Goal: Information Seeking & Learning: Check status

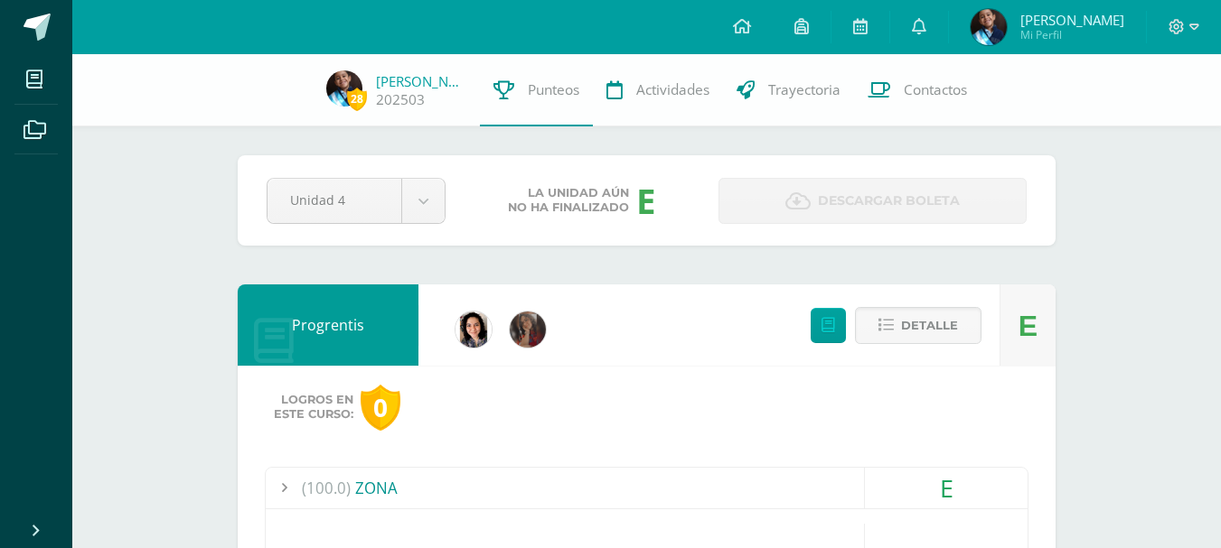
scroll to position [817, 0]
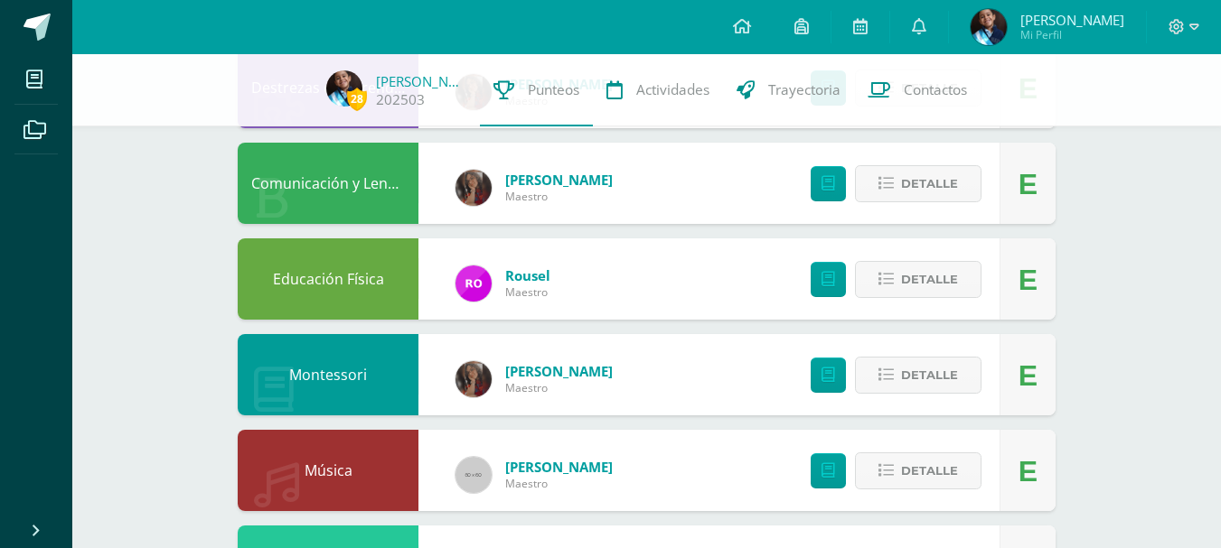
click at [134, 178] on div "28 Josué Ramírez 202503 Punteos Actividades Trayectoria Contactos Pendiente Uni…" at bounding box center [646, 84] width 1148 height 1693
click at [659, 90] on span "Actividades" at bounding box center [672, 89] width 73 height 19
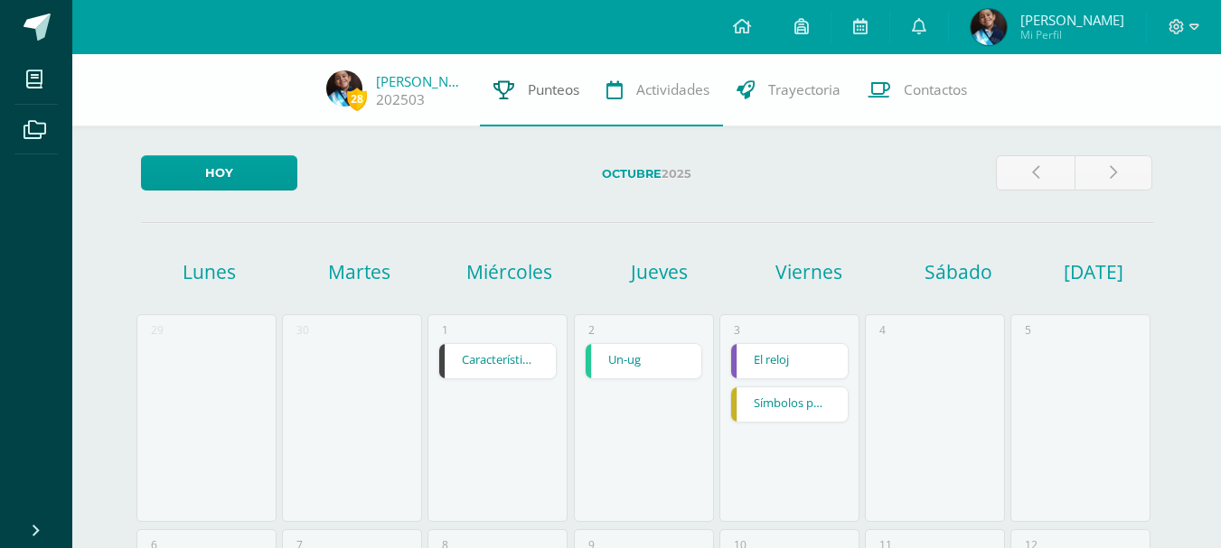
click at [550, 101] on link "Punteos" at bounding box center [536, 90] width 113 height 72
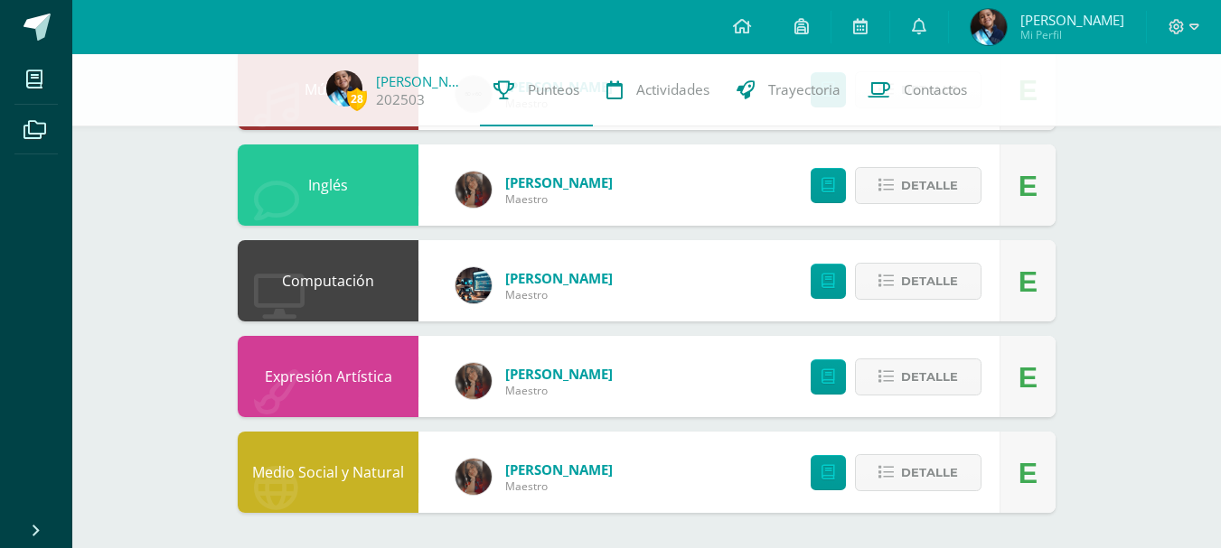
scroll to position [907, 0]
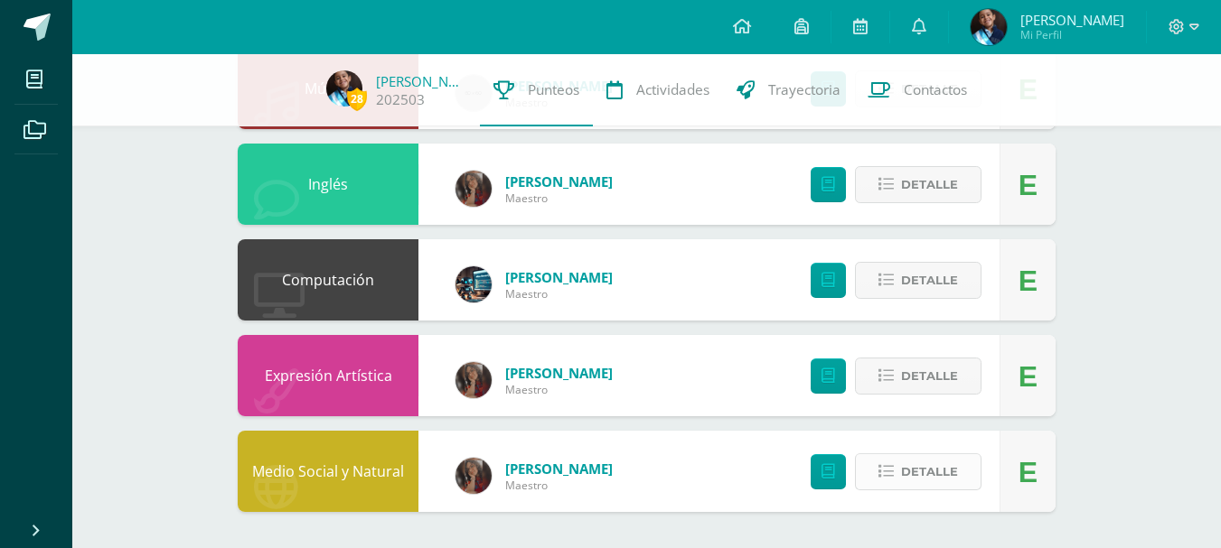
click at [934, 470] on span "Detalle" at bounding box center [929, 471] width 57 height 33
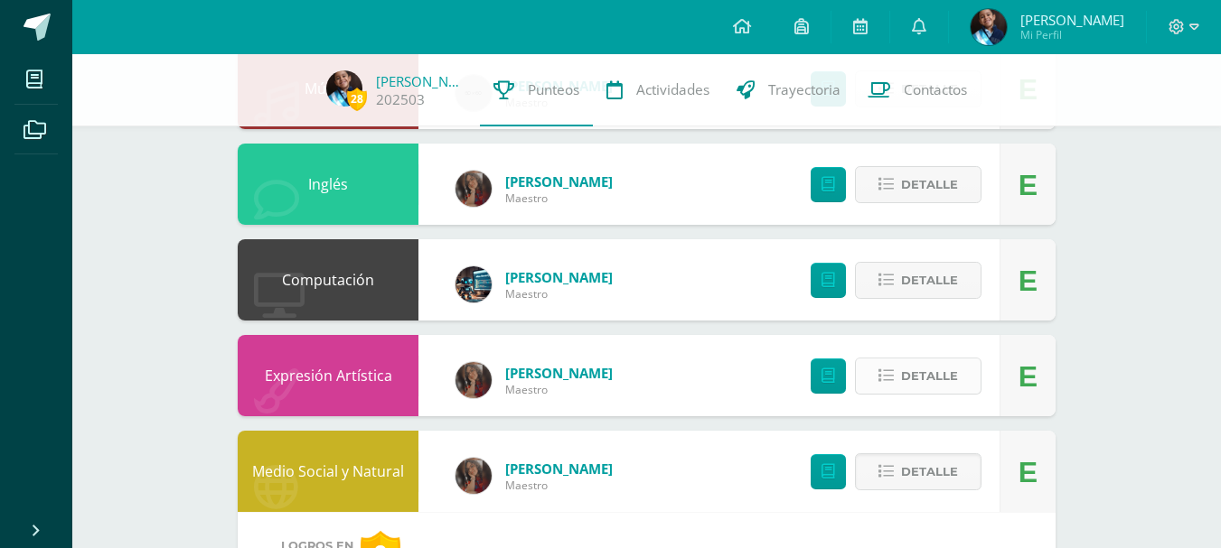
click at [898, 375] on button "Detalle" at bounding box center [918, 376] width 126 height 37
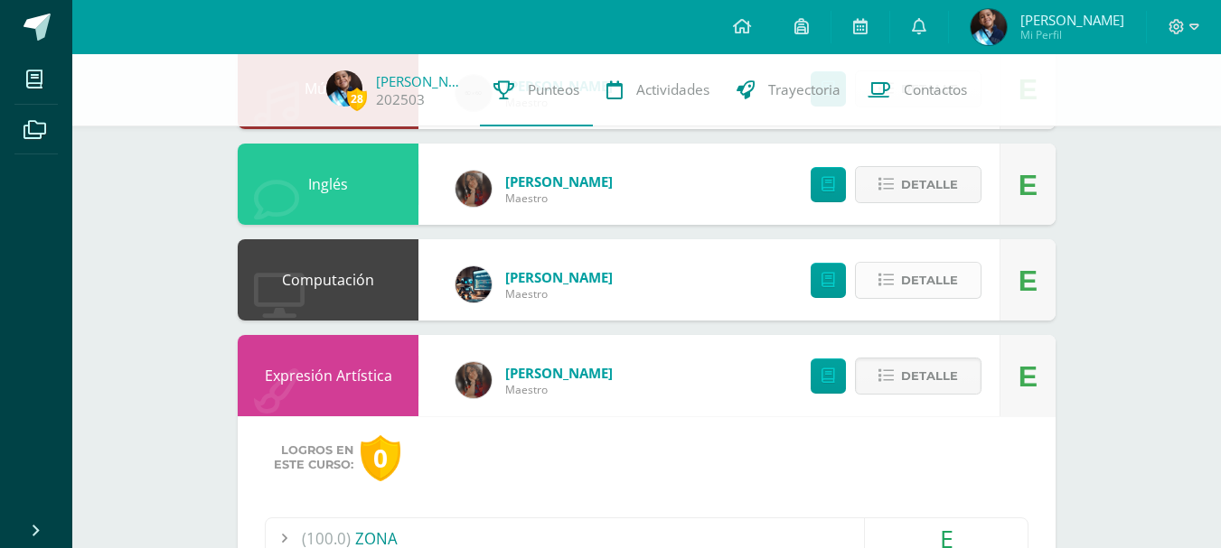
click at [920, 278] on span "Detalle" at bounding box center [929, 280] width 57 height 33
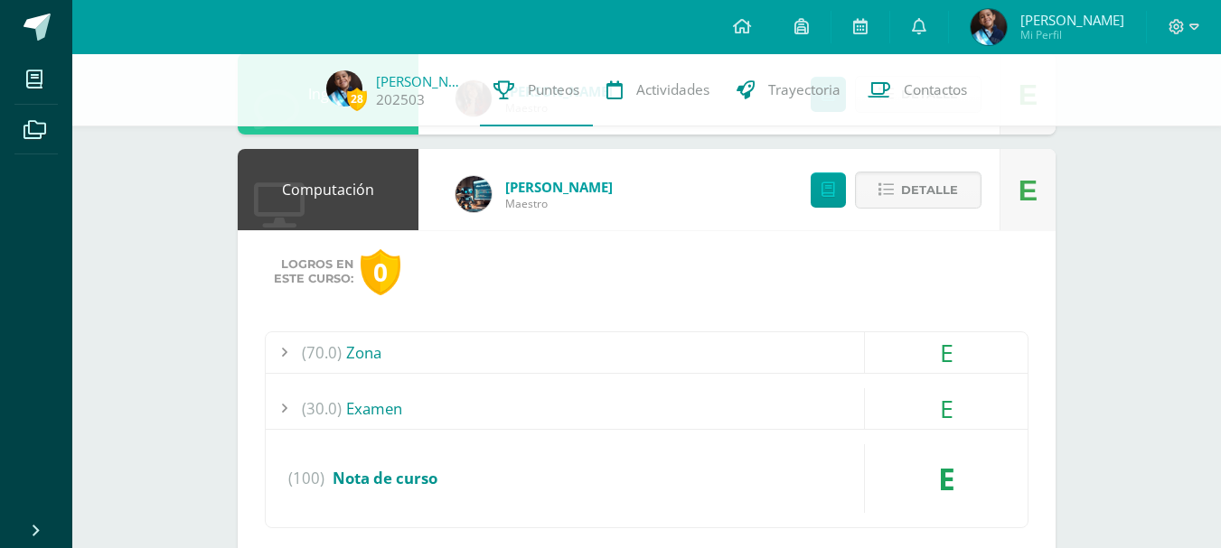
scroll to position [726, 0]
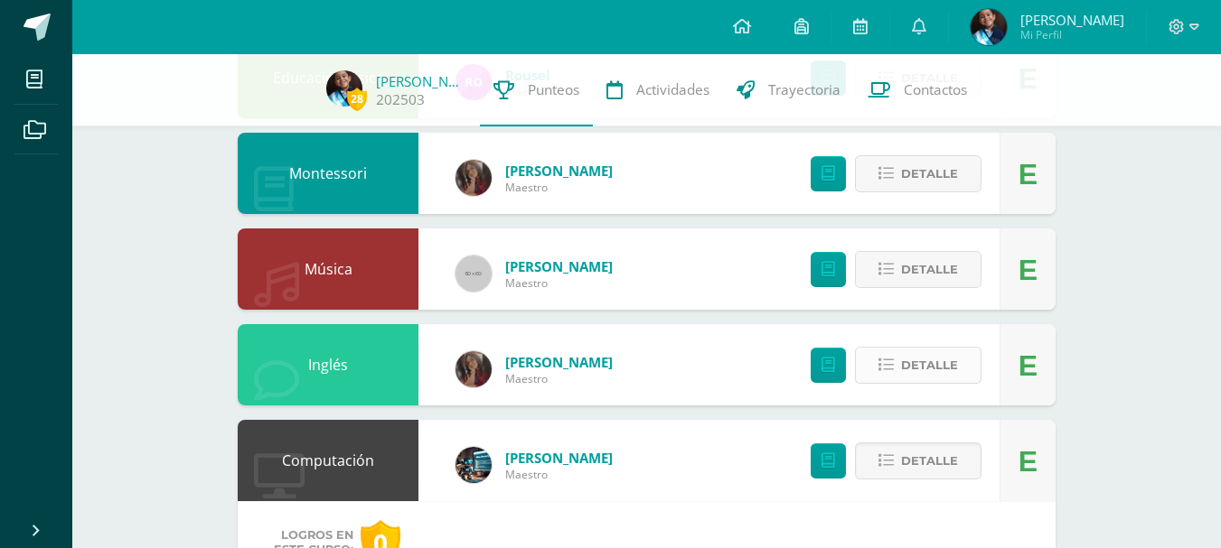
click at [932, 355] on span "Detalle" at bounding box center [929, 365] width 57 height 33
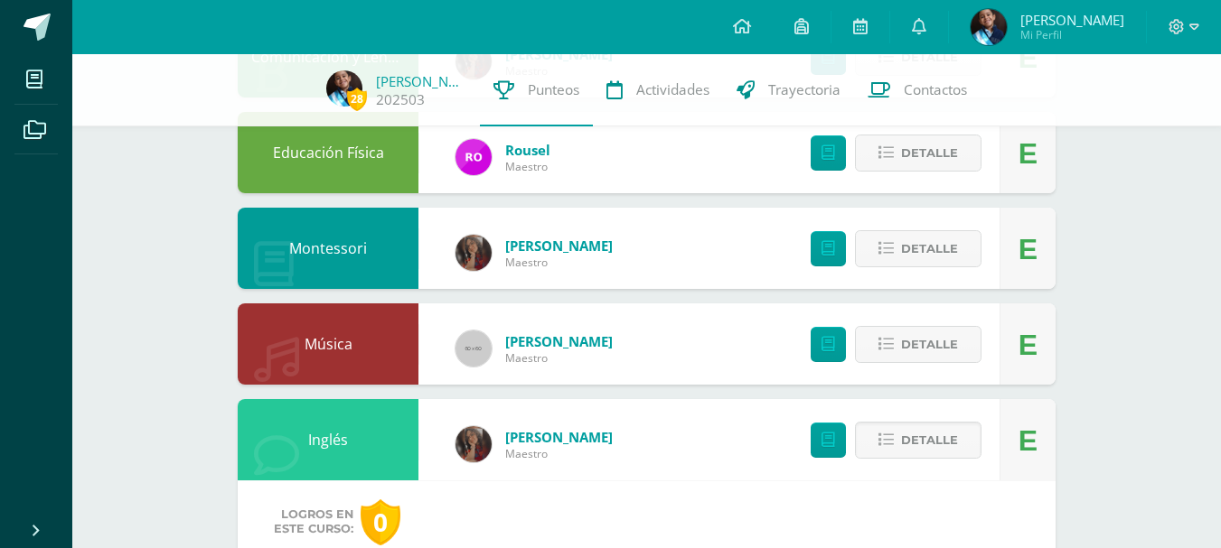
scroll to position [636, 0]
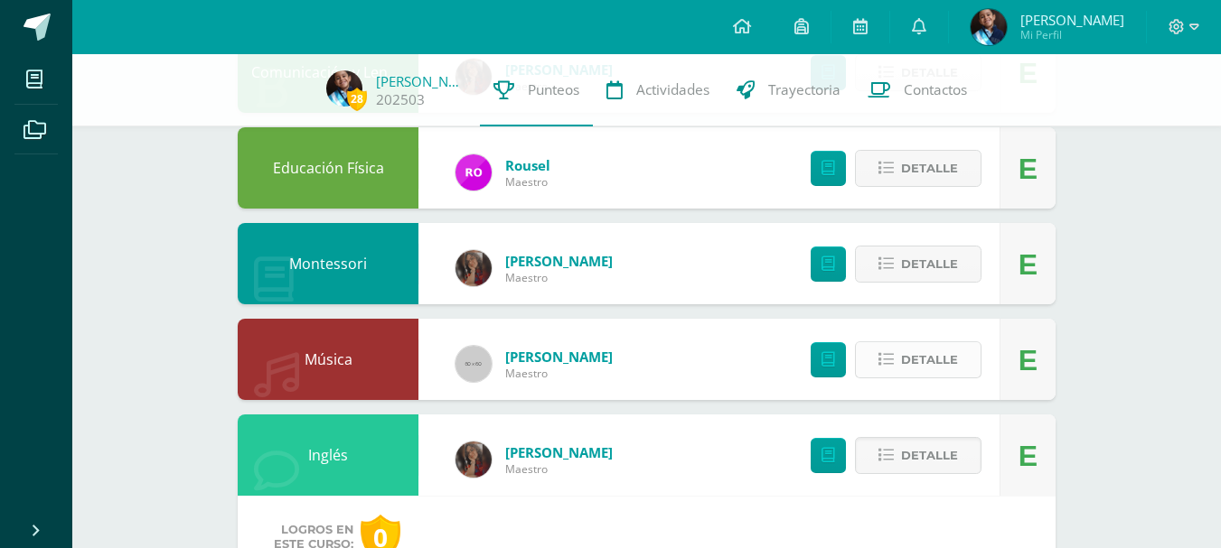
click at [928, 357] on span "Detalle" at bounding box center [929, 359] width 57 height 33
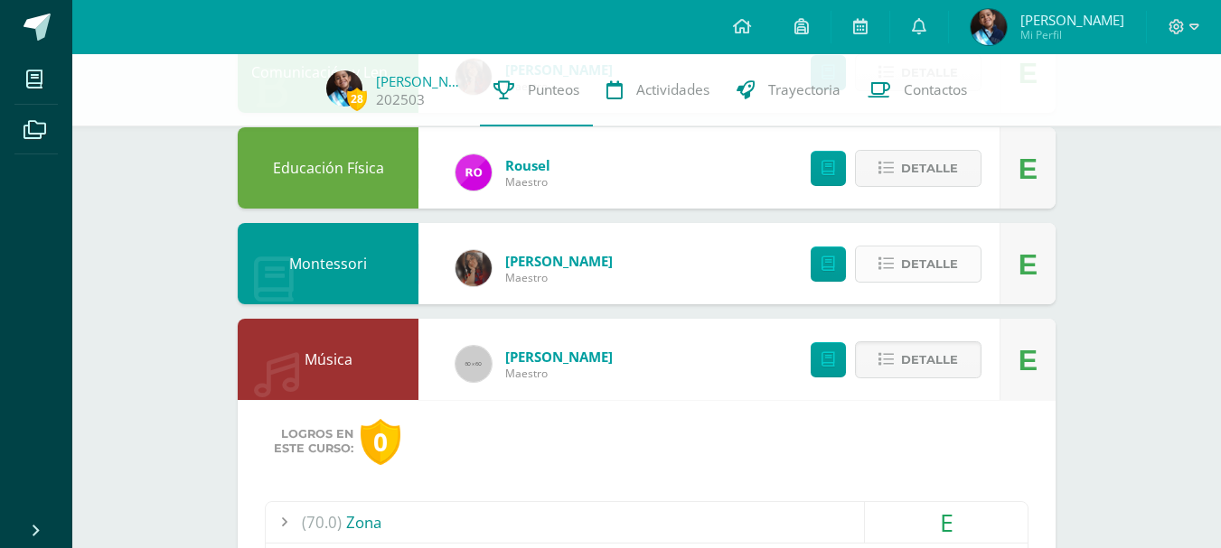
click at [874, 253] on button "Detalle" at bounding box center [918, 264] width 126 height 37
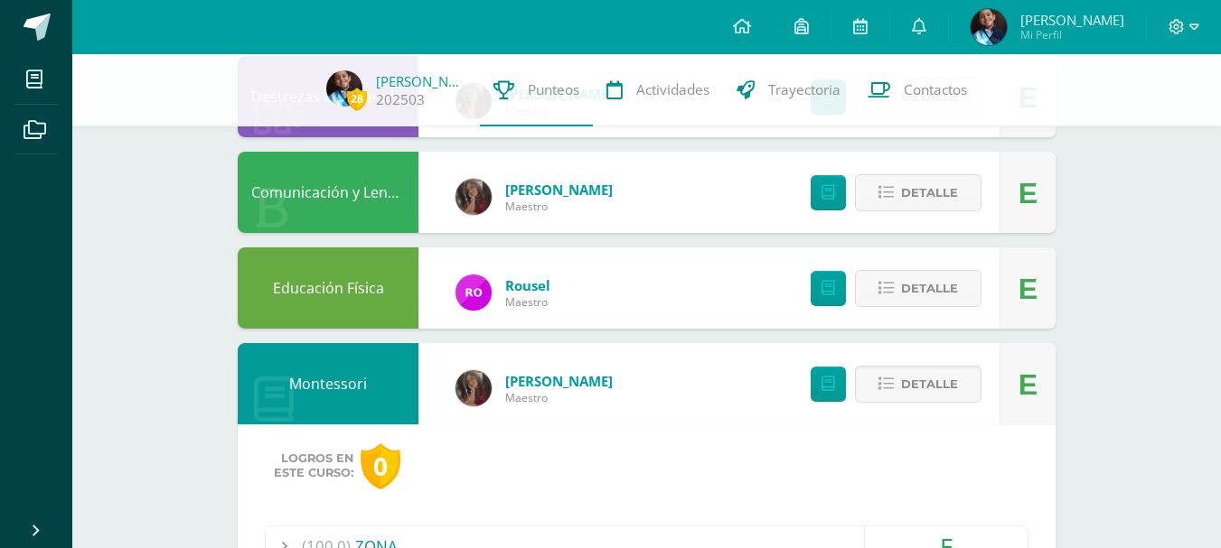
scroll to position [455, 0]
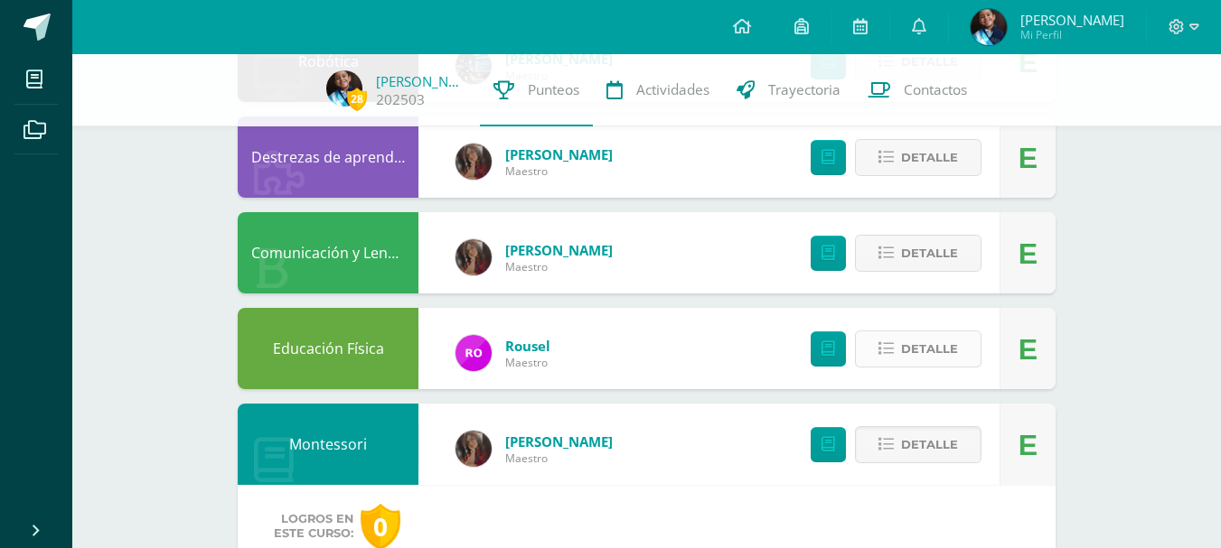
click at [912, 343] on span "Detalle" at bounding box center [929, 348] width 57 height 33
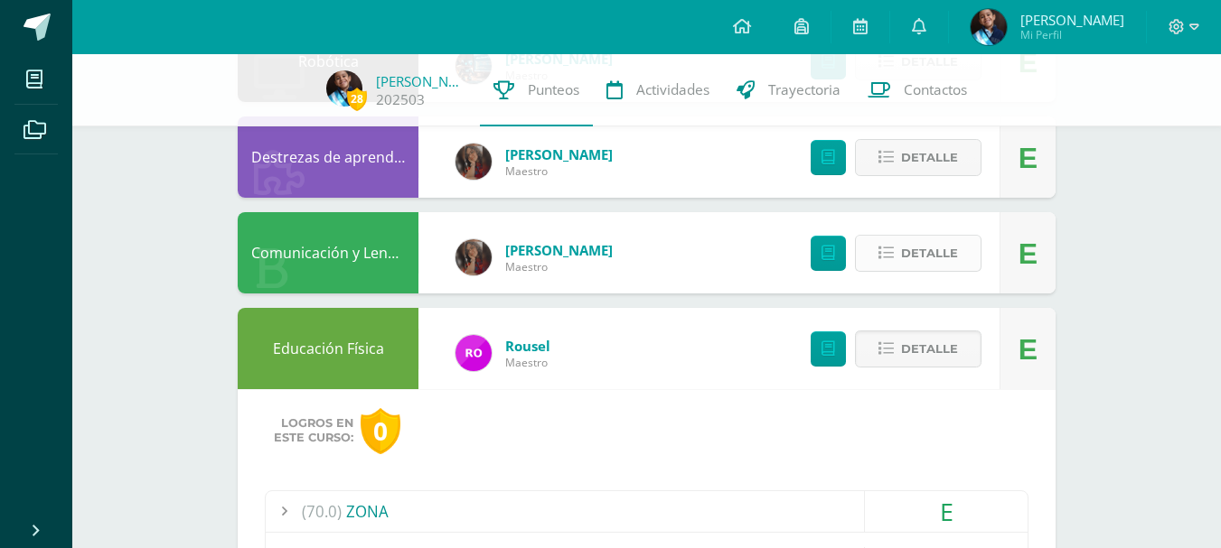
click at [908, 255] on span "Detalle" at bounding box center [929, 253] width 57 height 33
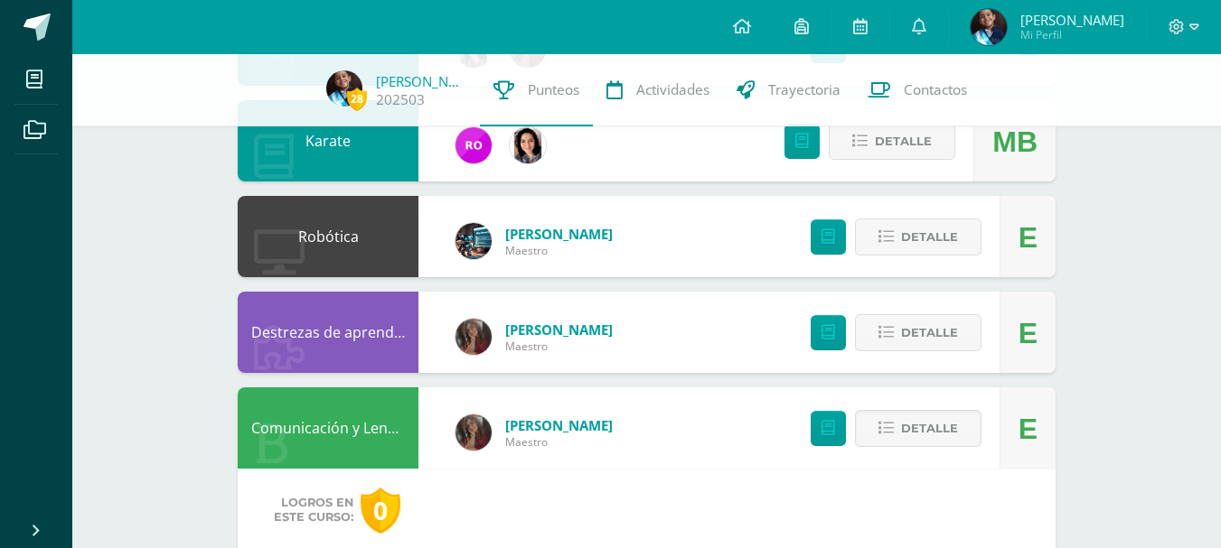
scroll to position [275, 0]
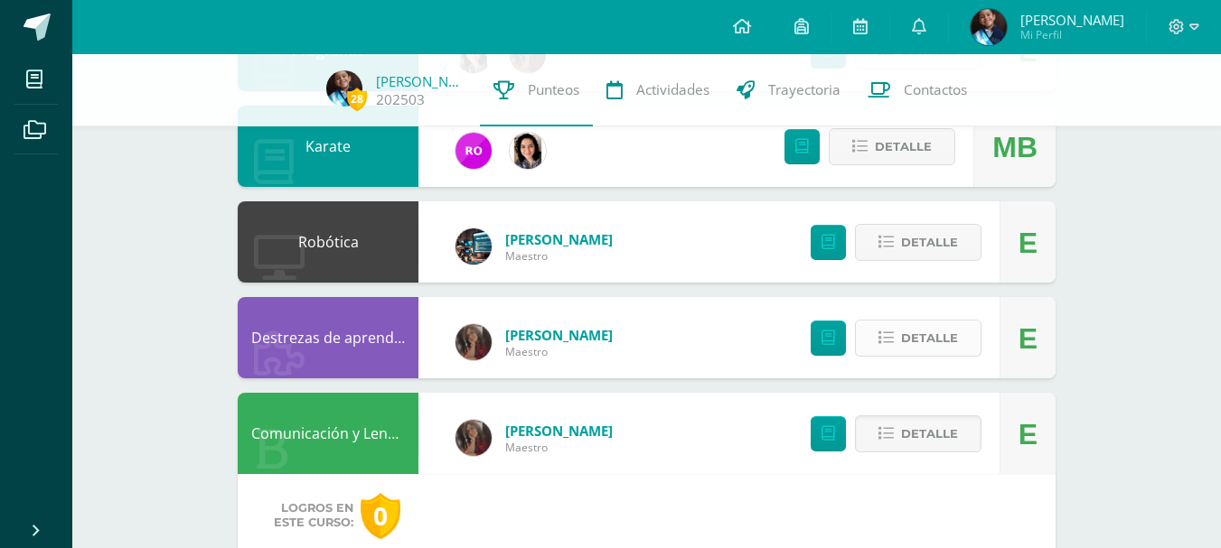
click at [912, 334] on span "Detalle" at bounding box center [929, 338] width 57 height 33
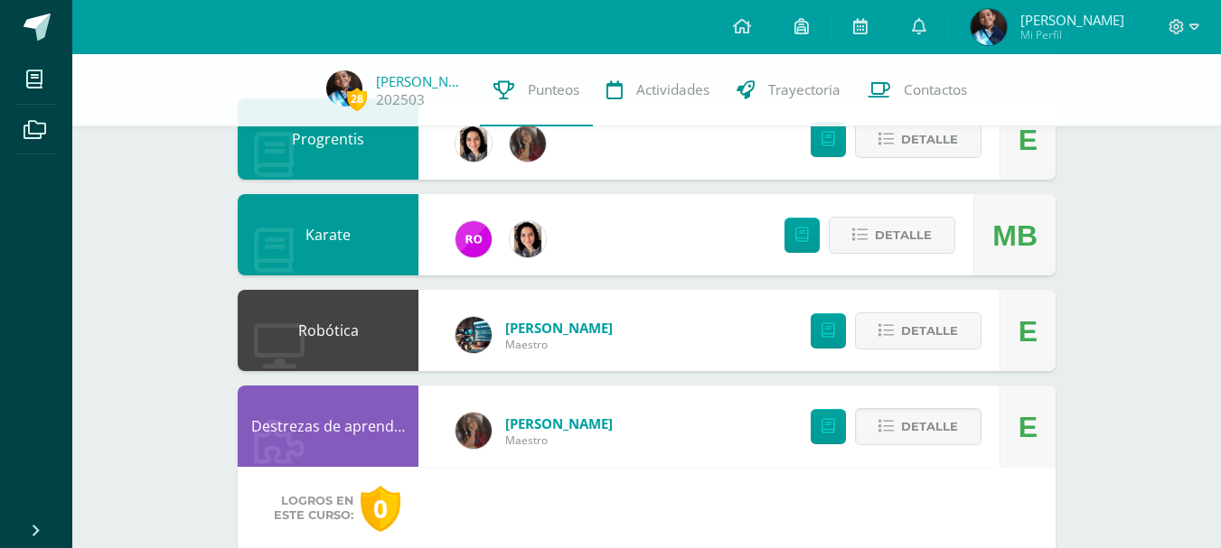
scroll to position [184, 0]
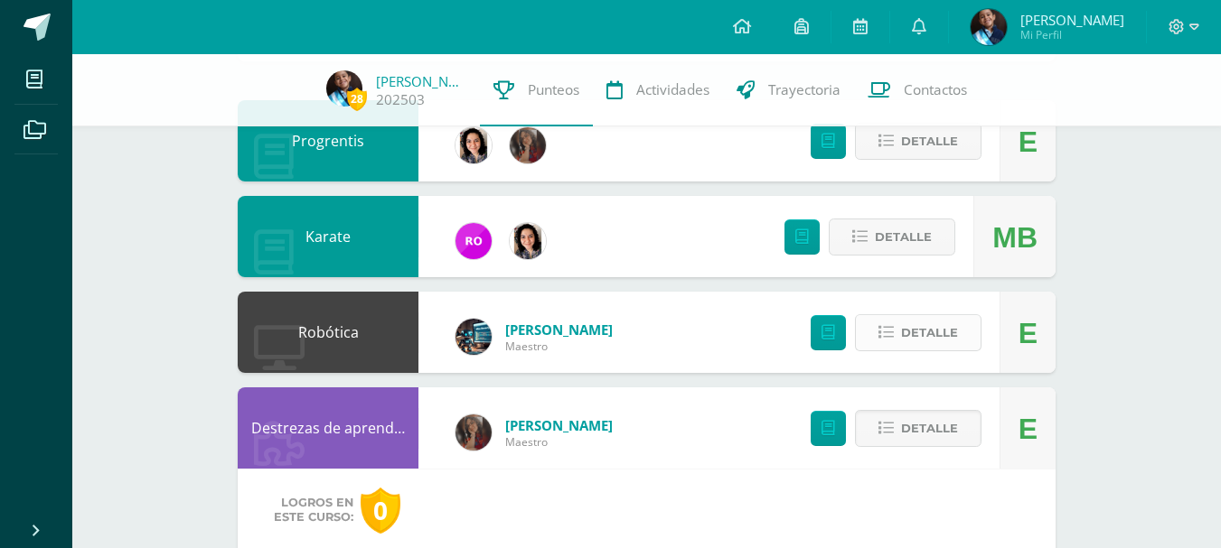
click at [926, 323] on span "Detalle" at bounding box center [929, 332] width 57 height 33
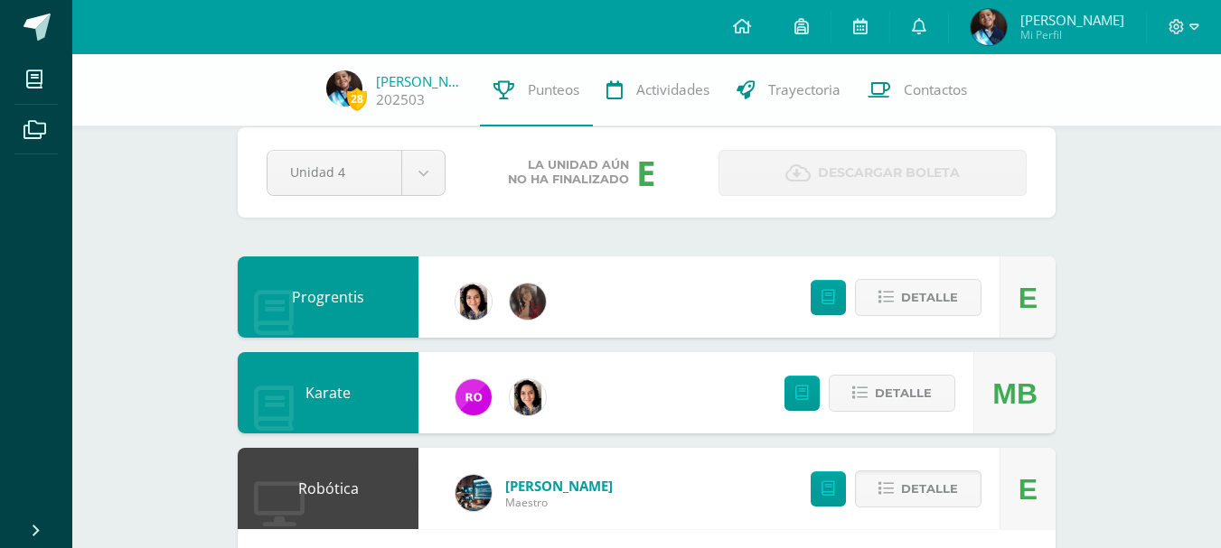
scroll to position [4, 0]
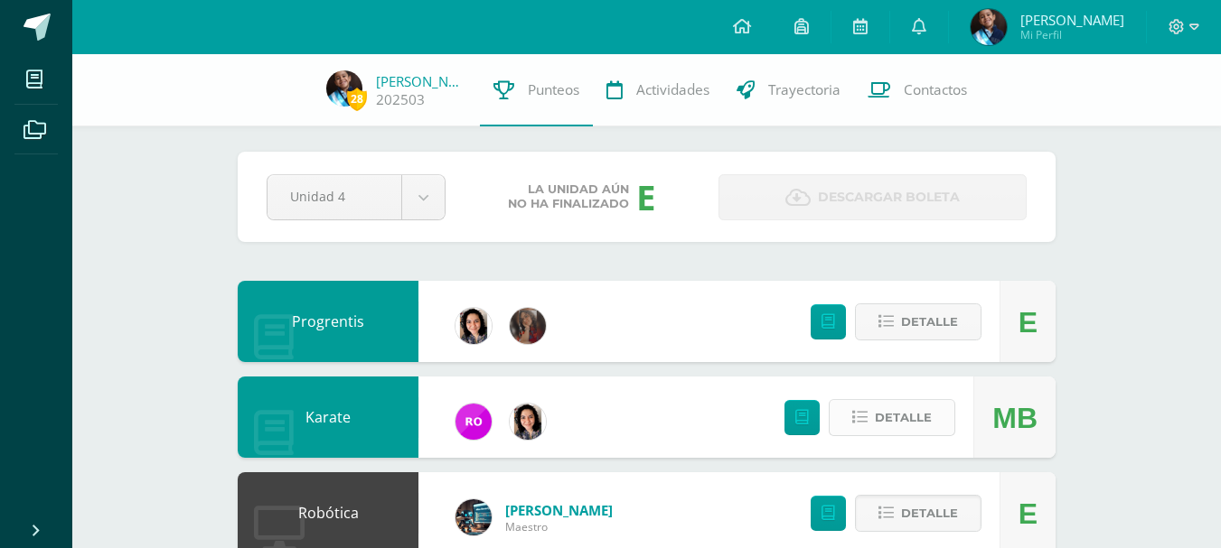
click at [898, 420] on span "Detalle" at bounding box center [902, 417] width 57 height 33
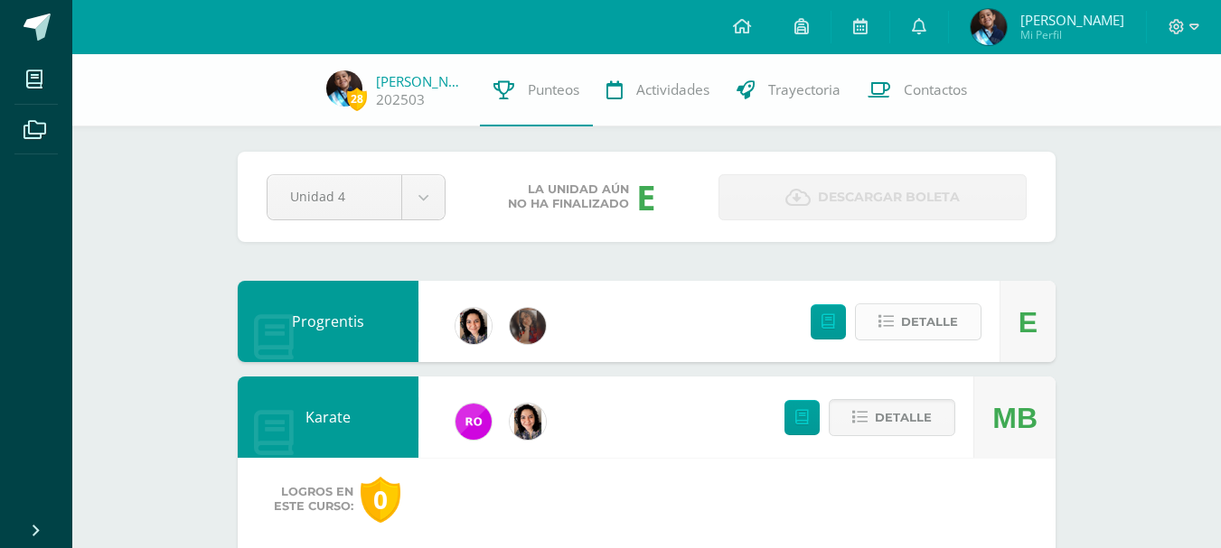
click at [940, 332] on span "Detalle" at bounding box center [929, 321] width 57 height 33
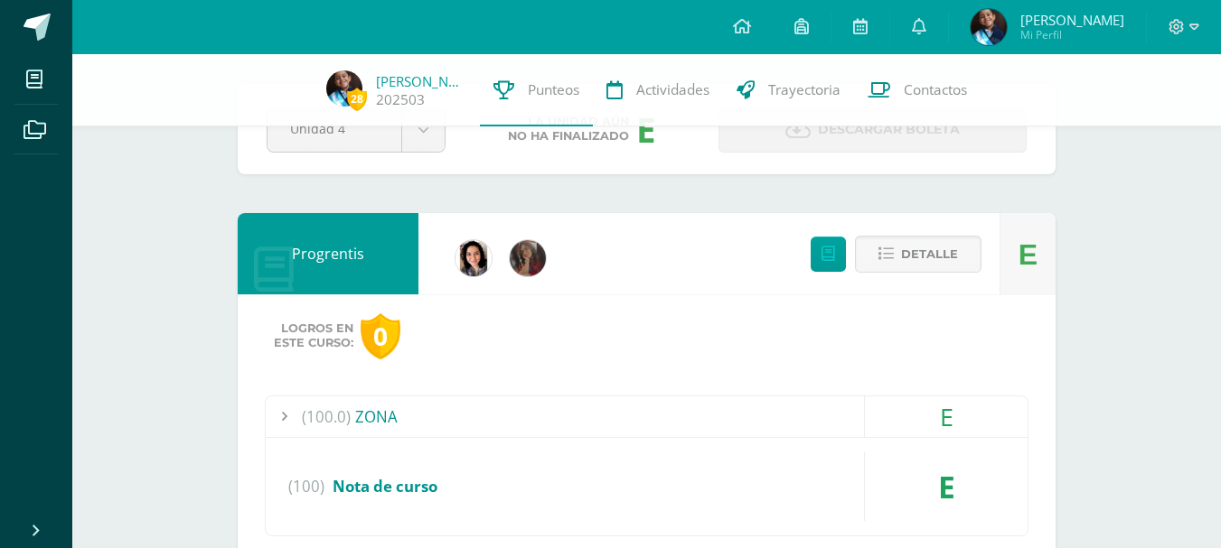
scroll to position [0, 0]
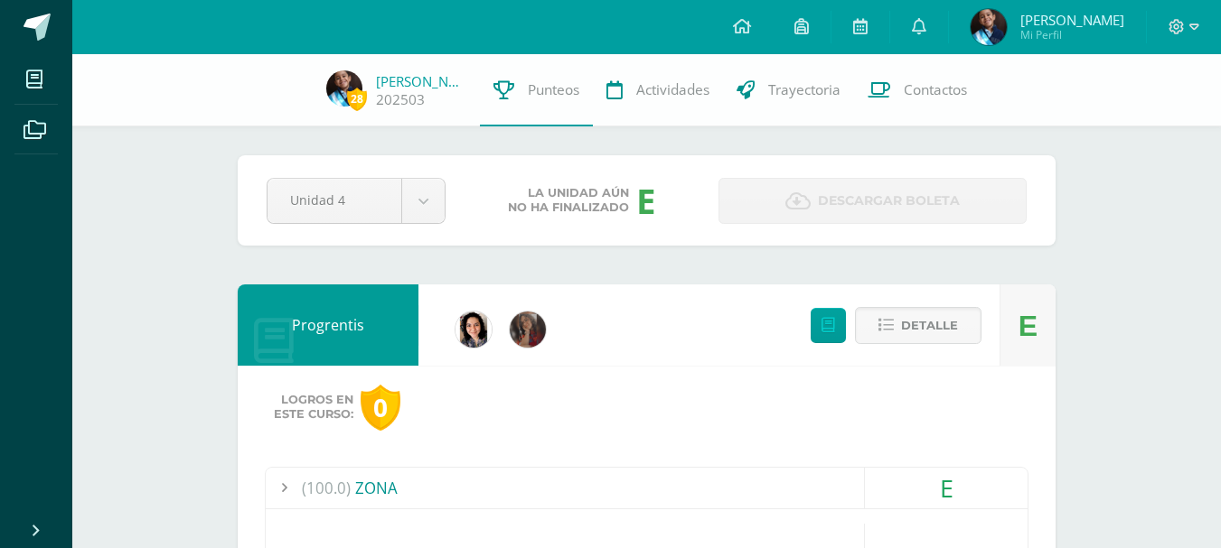
scroll to position [181, 0]
